Goal: Information Seeking & Learning: Learn about a topic

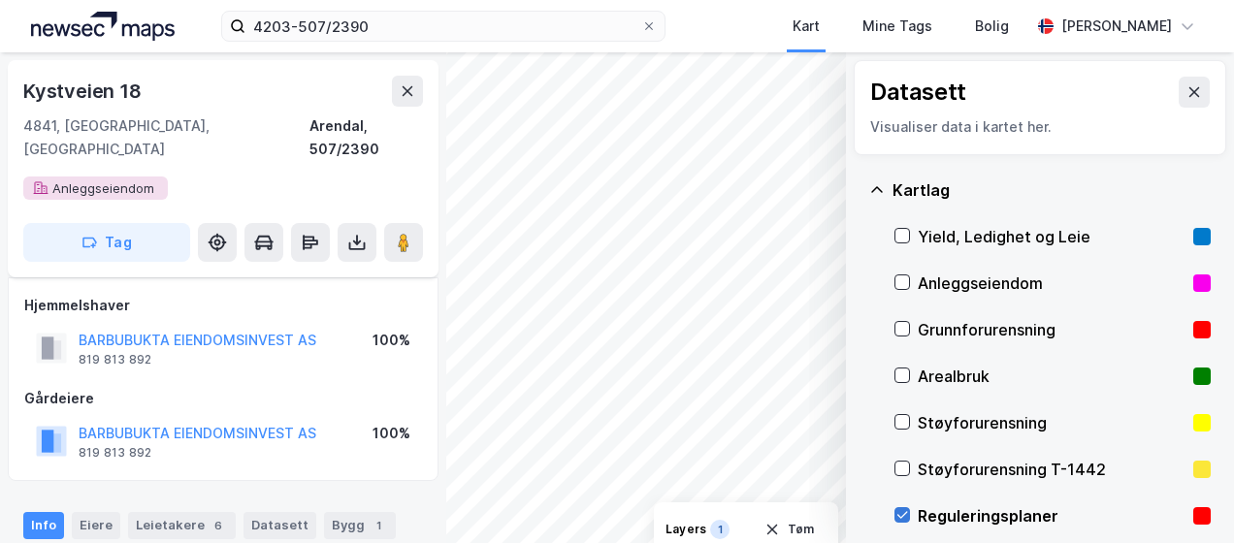
scroll to position [550, 0]
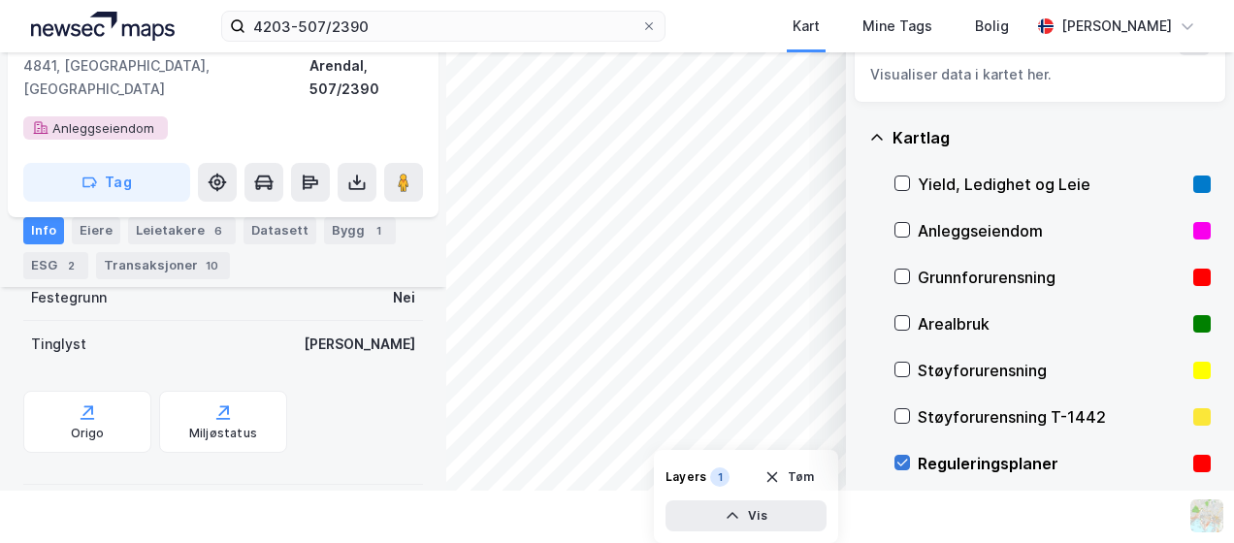
click at [898, 462] on icon at bounding box center [903, 463] width 11 height 7
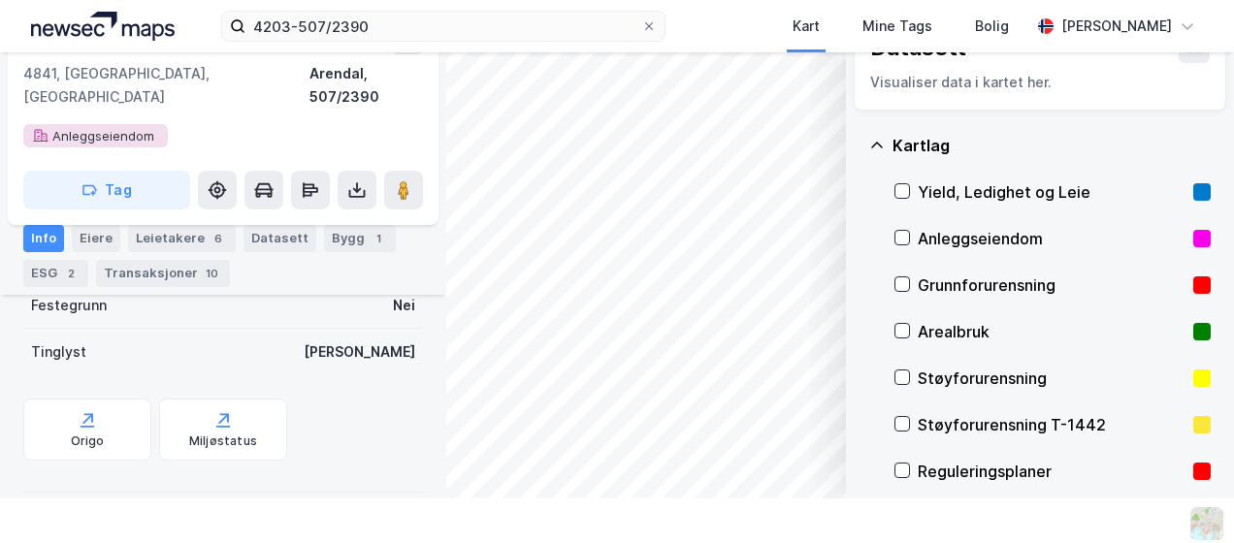
scroll to position [45, 0]
click at [870, 140] on icon at bounding box center [878, 146] width 16 height 16
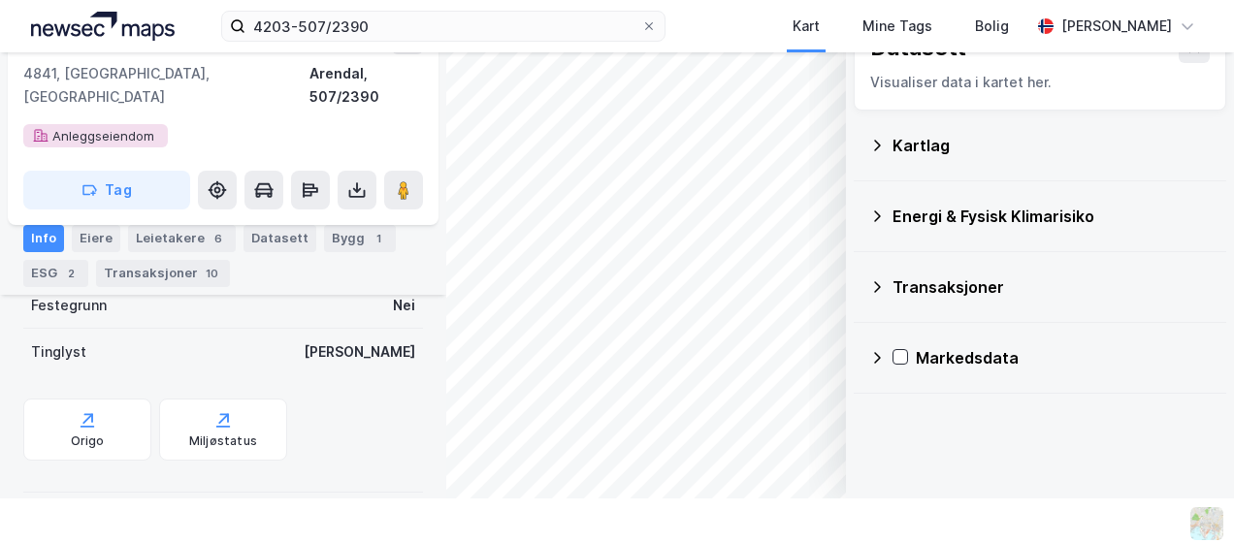
click at [870, 210] on icon at bounding box center [878, 217] width 16 height 16
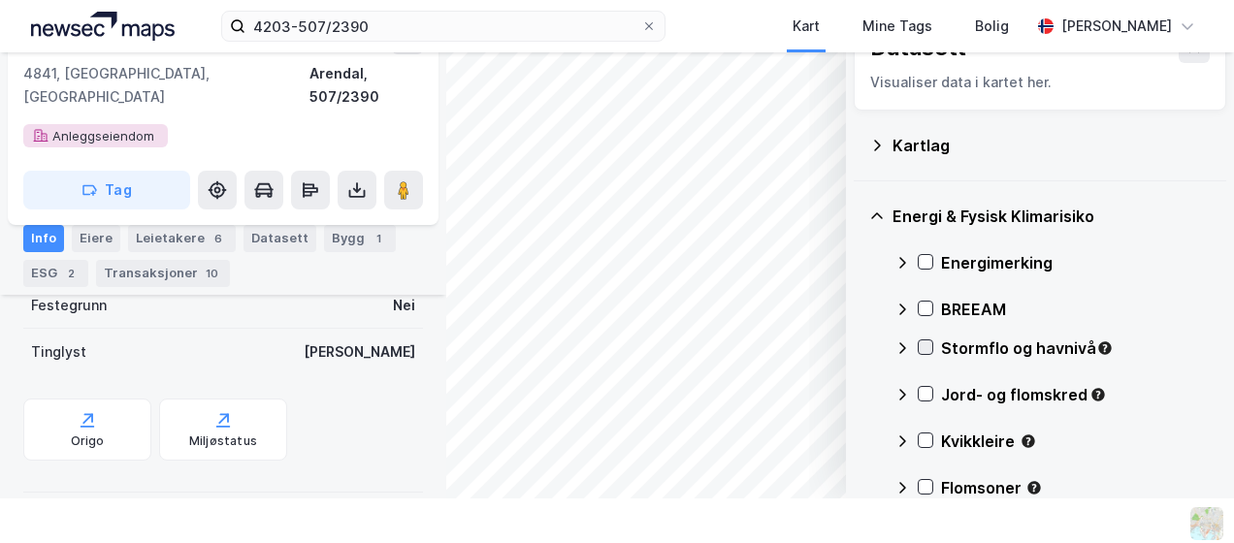
click at [914, 357] on div "Stormflo og havnivå" at bounding box center [1053, 356] width 316 height 47
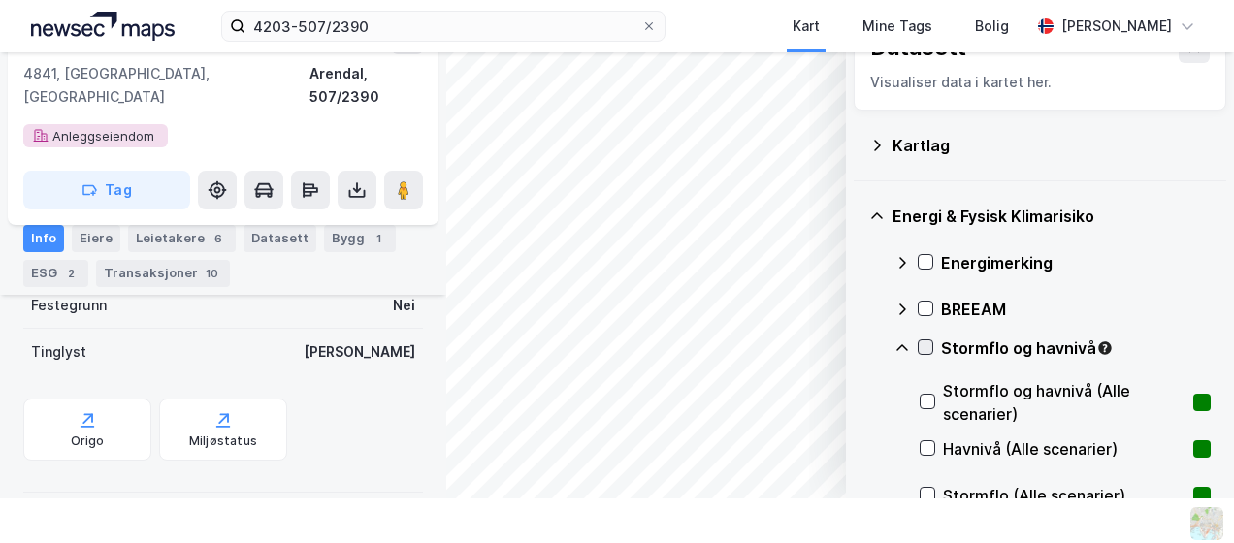
click at [918, 347] on div at bounding box center [926, 348] width 16 height 16
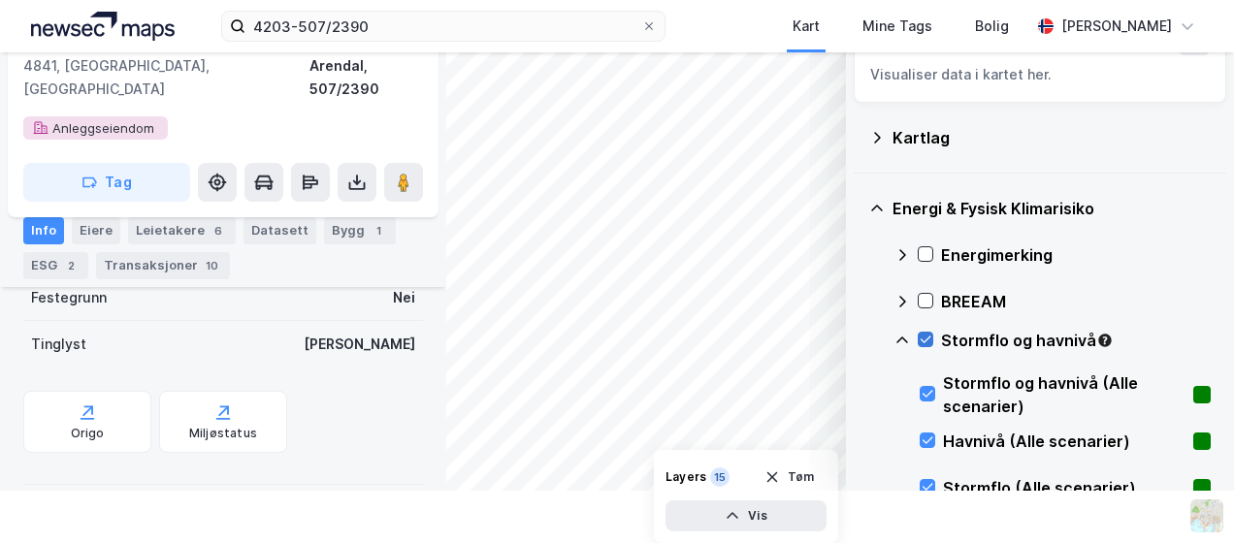
click at [919, 338] on icon at bounding box center [926, 340] width 14 height 14
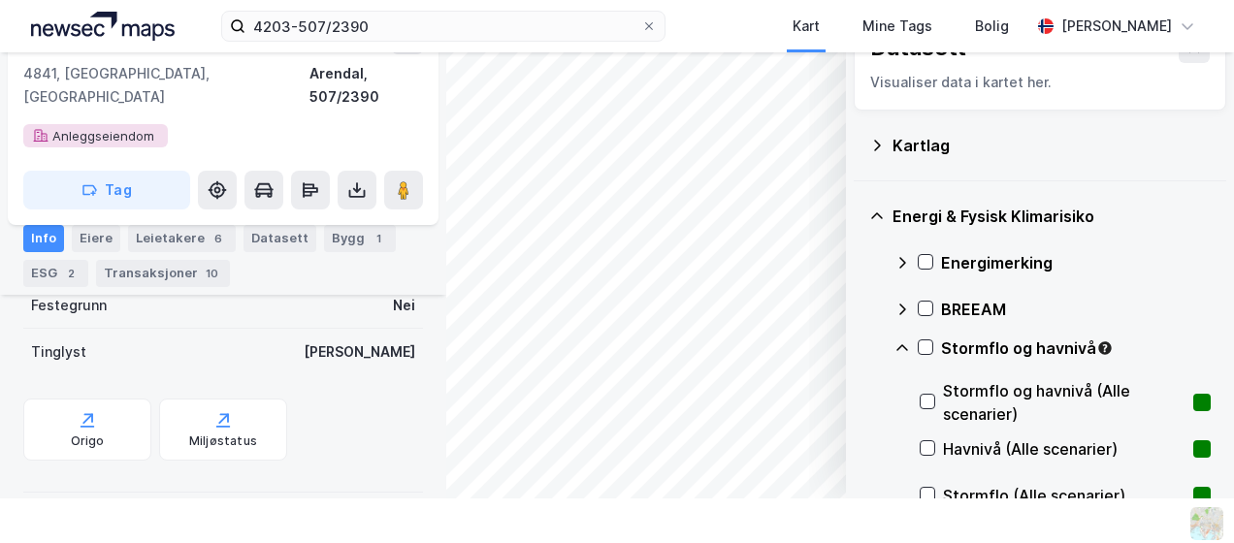
click at [895, 344] on icon at bounding box center [903, 349] width 16 height 16
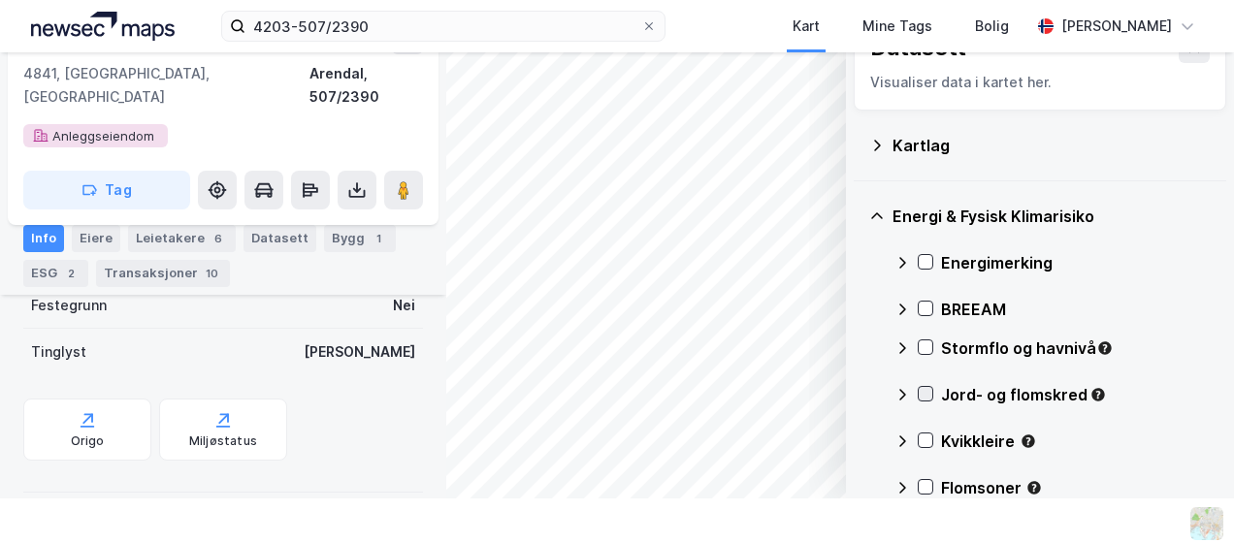
click at [919, 395] on icon at bounding box center [926, 394] width 14 height 14
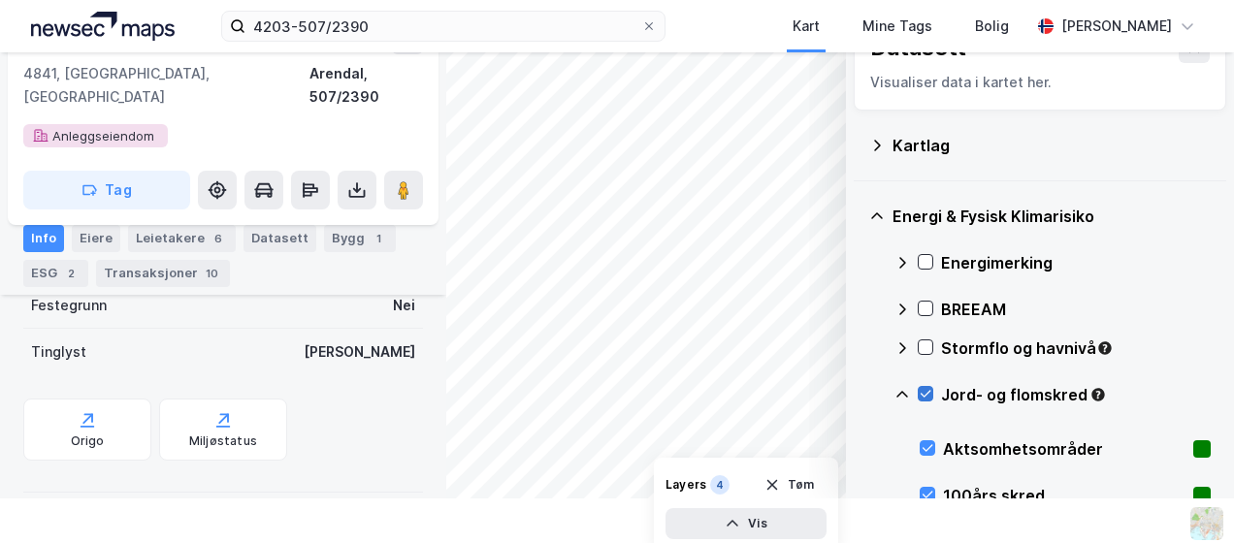
scroll to position [52, 0]
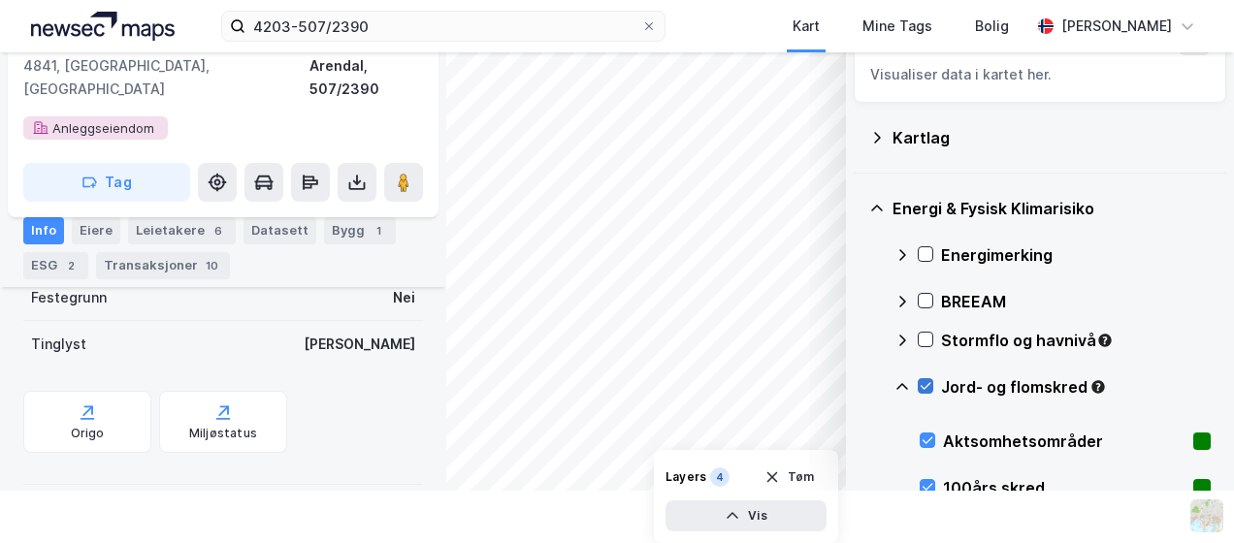
click at [919, 382] on icon at bounding box center [926, 386] width 14 height 14
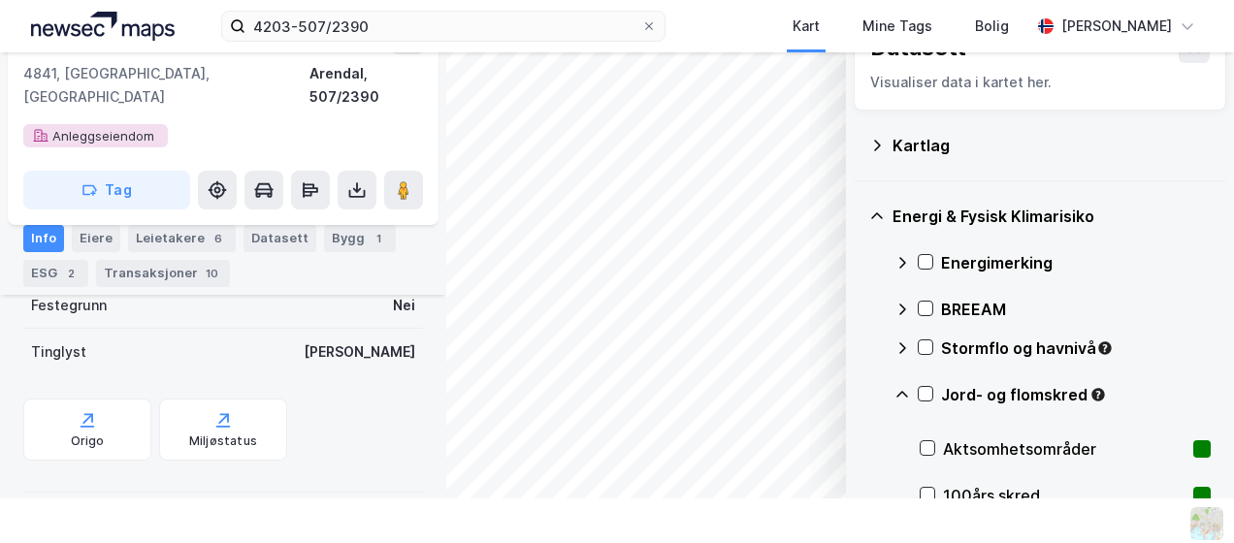
click at [895, 390] on icon at bounding box center [903, 395] width 16 height 16
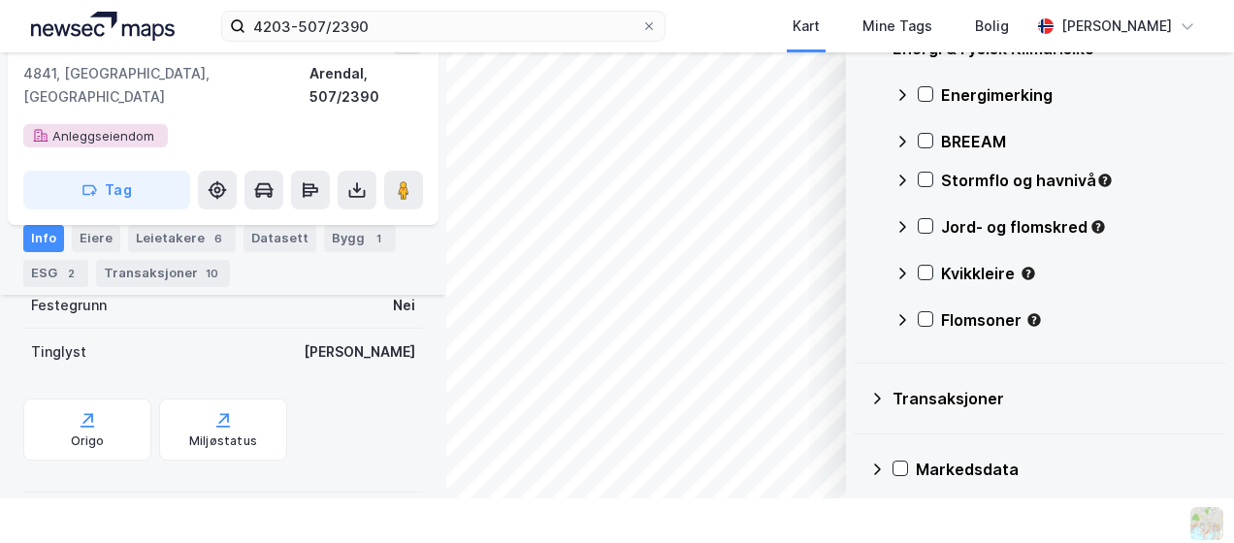
scroll to position [181, 0]
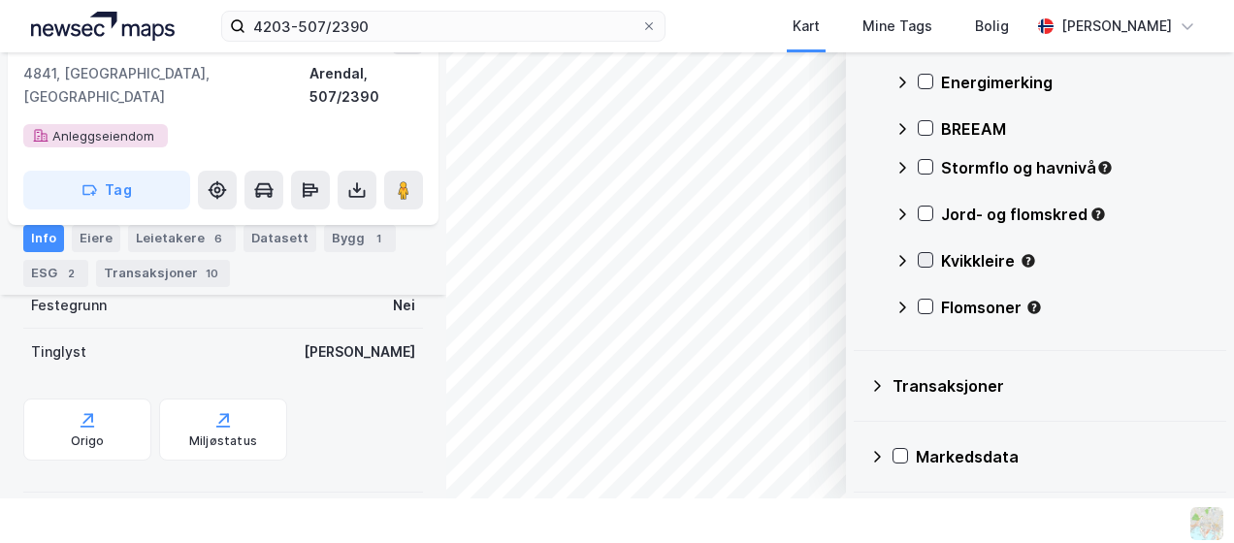
click at [918, 262] on div at bounding box center [926, 260] width 16 height 16
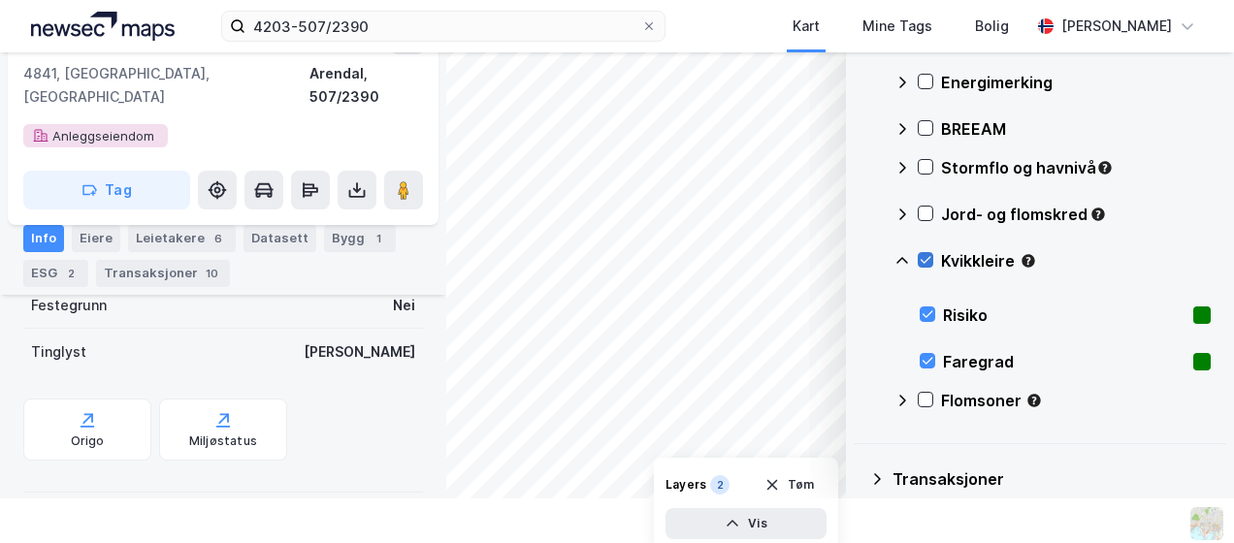
click at [919, 256] on icon at bounding box center [926, 260] width 14 height 14
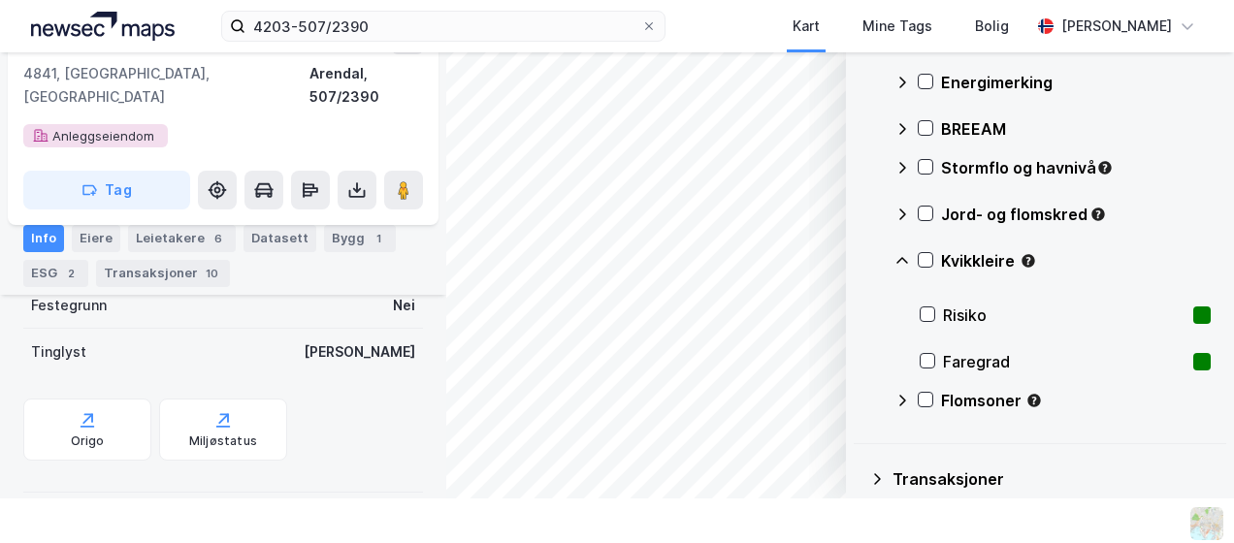
click at [895, 254] on icon at bounding box center [903, 261] width 16 height 16
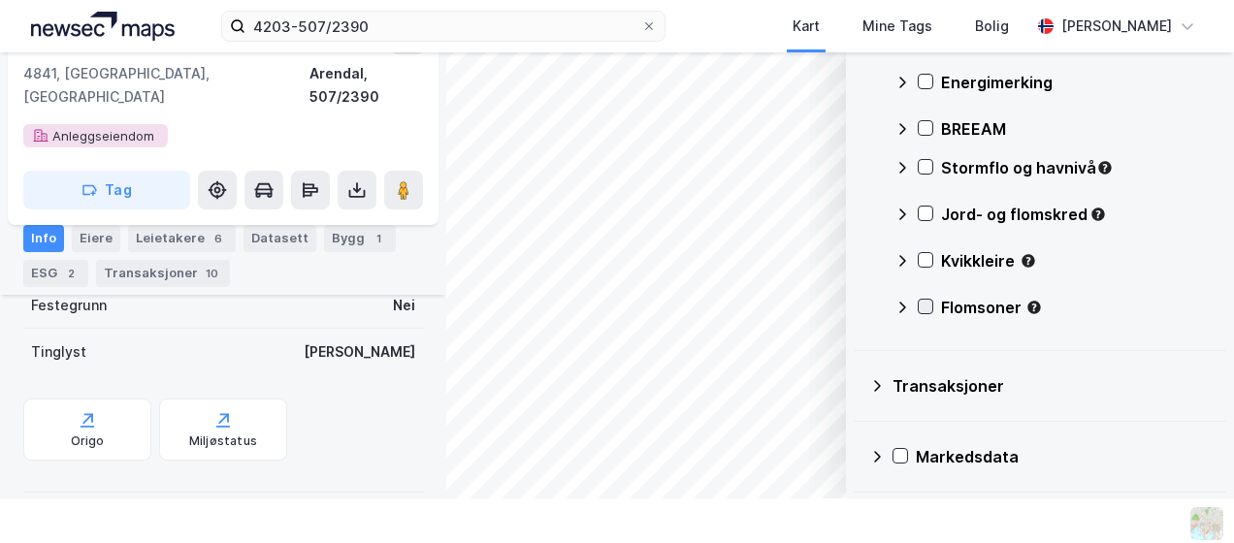
click at [919, 311] on icon at bounding box center [926, 307] width 14 height 14
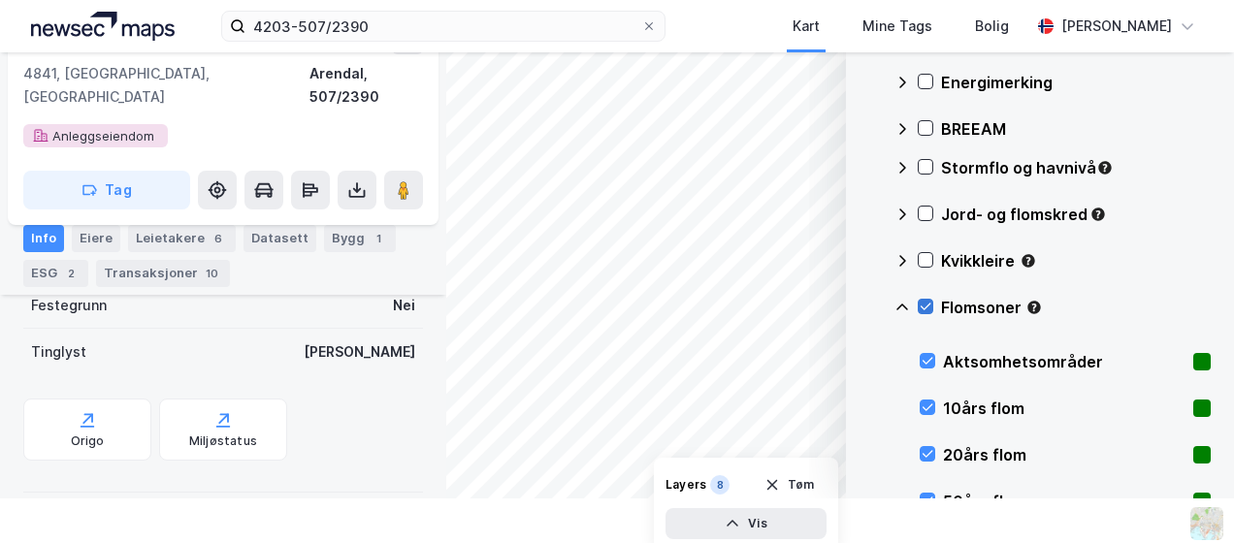
click at [919, 301] on icon at bounding box center [926, 307] width 14 height 14
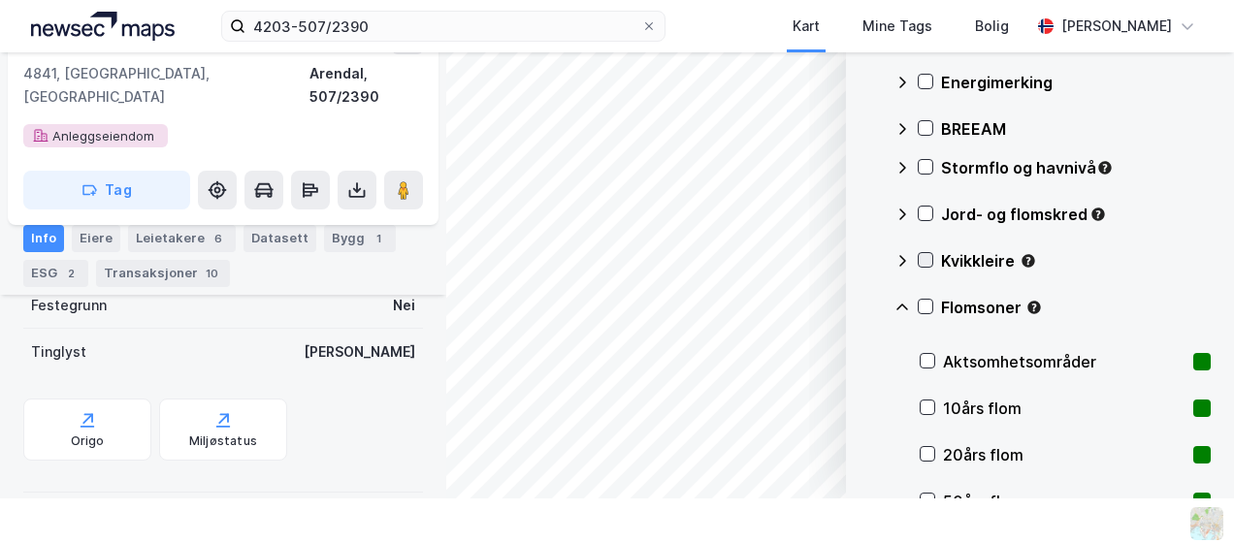
click at [919, 266] on icon at bounding box center [926, 260] width 14 height 14
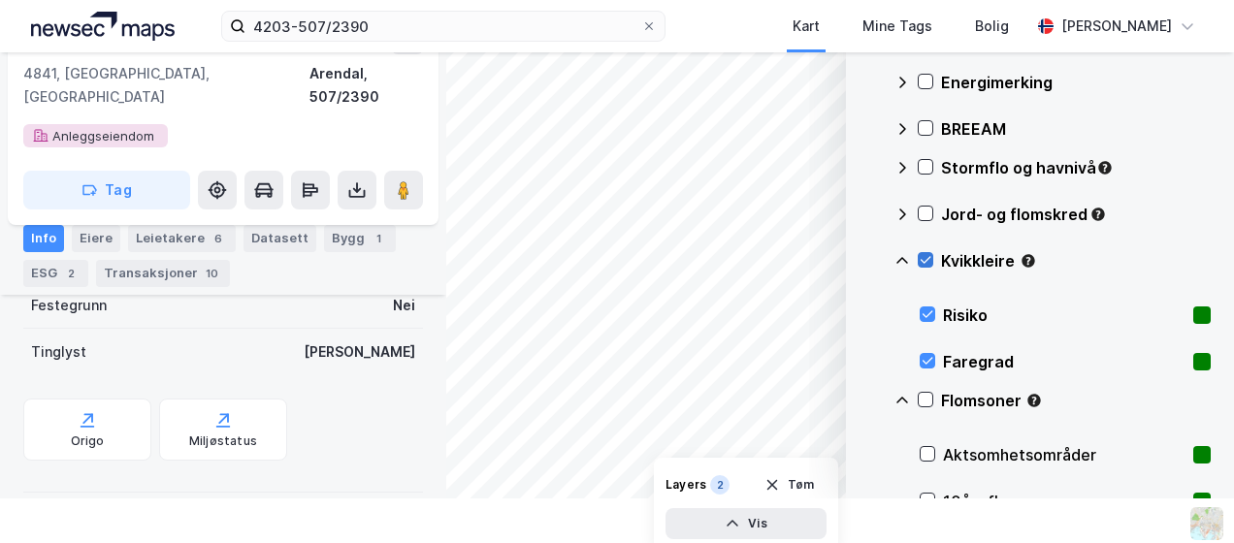
click at [919, 261] on icon at bounding box center [926, 260] width 14 height 14
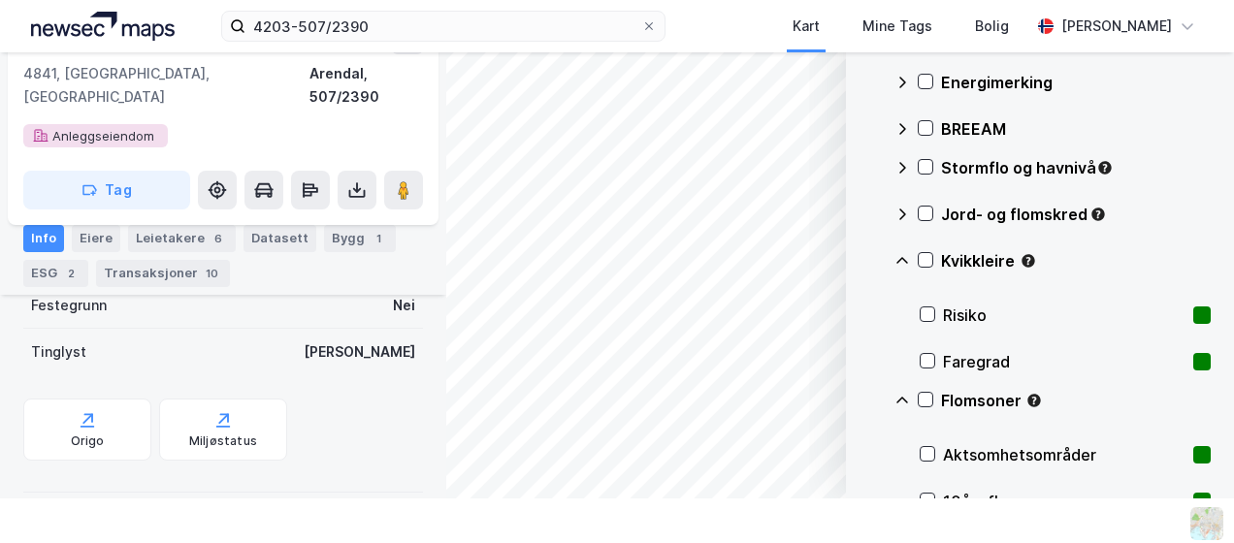
click at [897, 262] on icon at bounding box center [903, 260] width 12 height 7
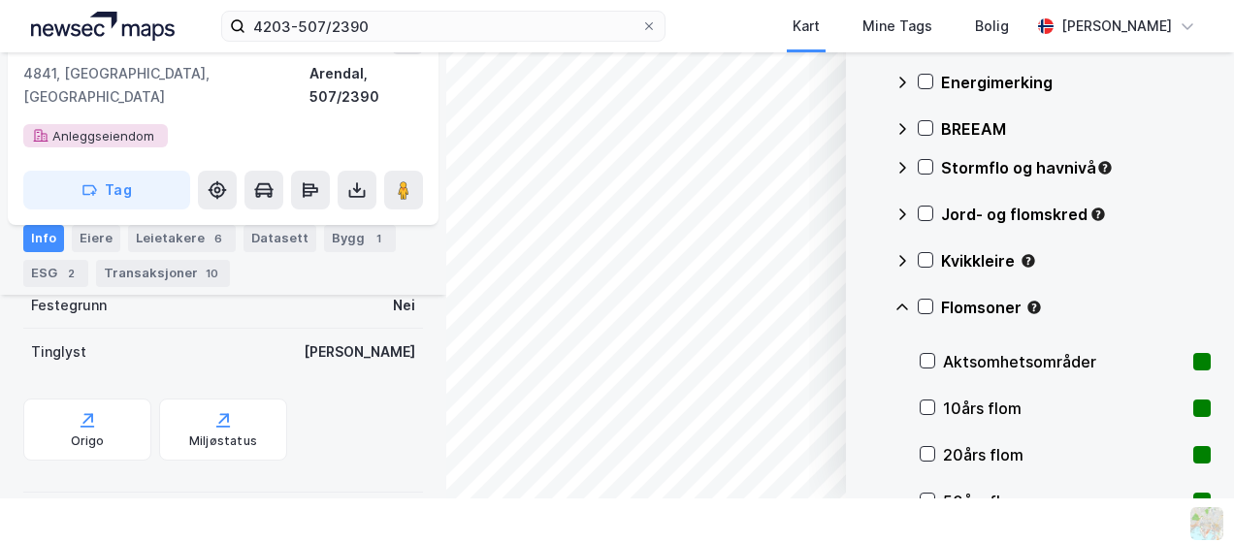
click at [895, 306] on icon at bounding box center [903, 308] width 16 height 16
